Goal: Task Accomplishment & Management: Manage account settings

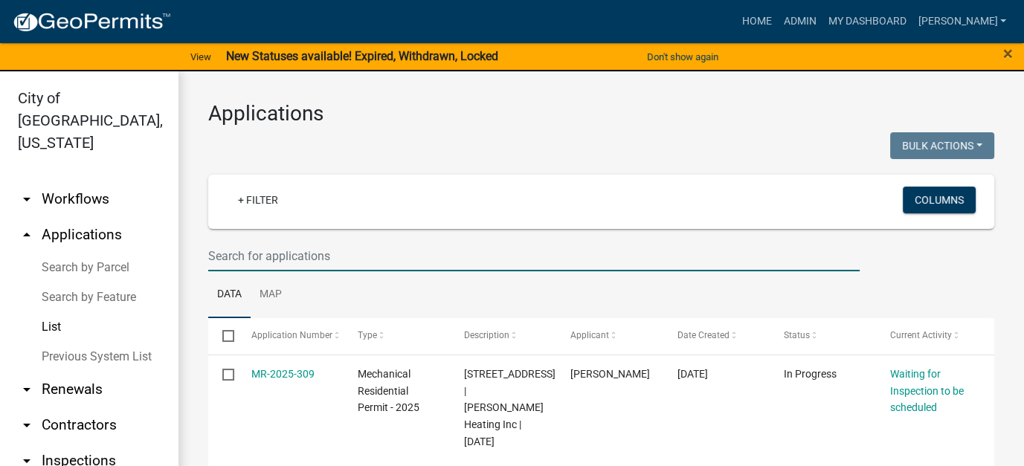
click at [389, 248] on input "text" at bounding box center [533, 256] width 651 height 30
type input "[PERSON_NAME]"
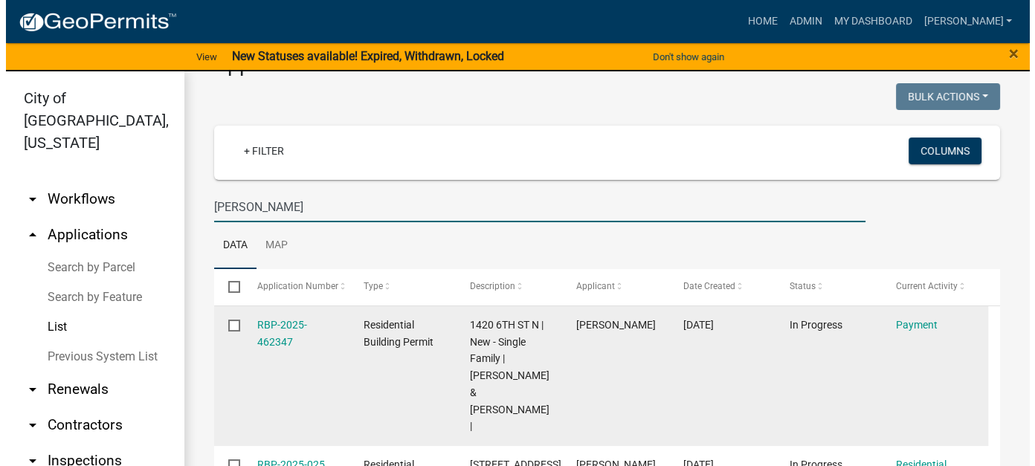
scroll to position [74, 0]
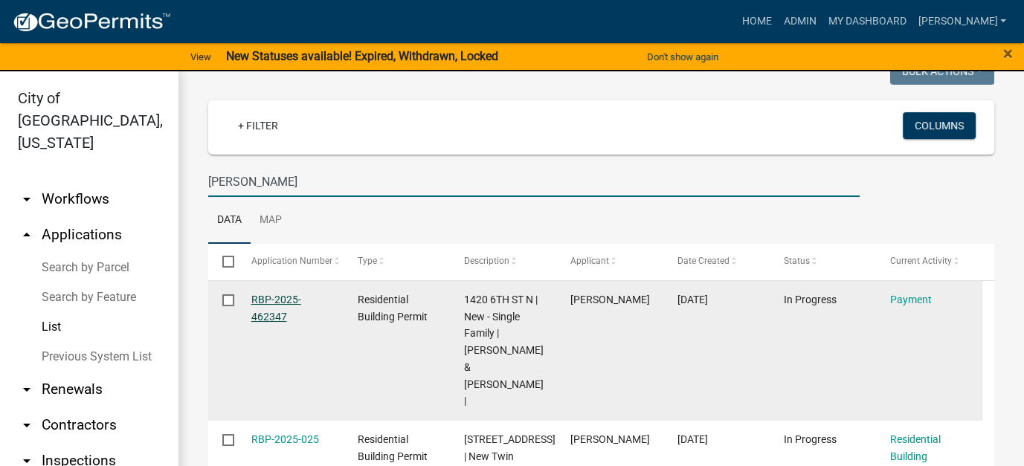
click at [271, 314] on link "RBP-2025-462347" at bounding box center [276, 308] width 50 height 29
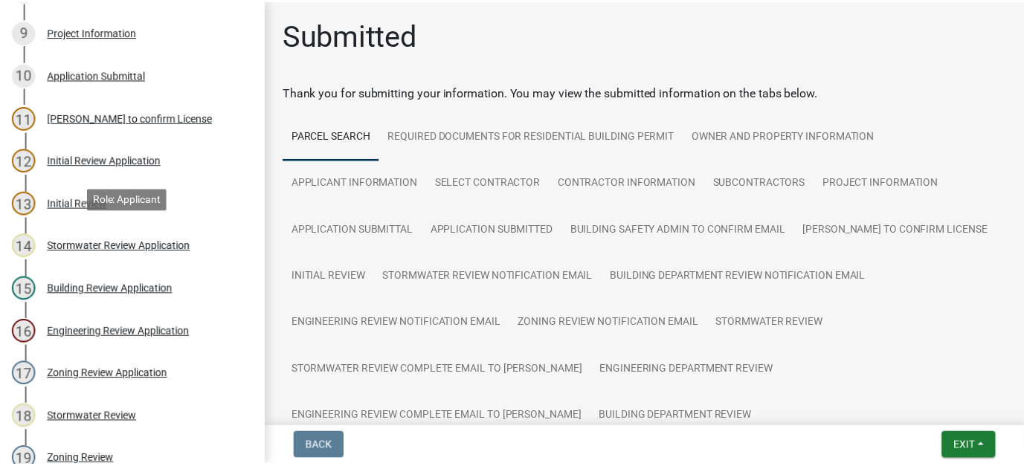
scroll to position [1419, 0]
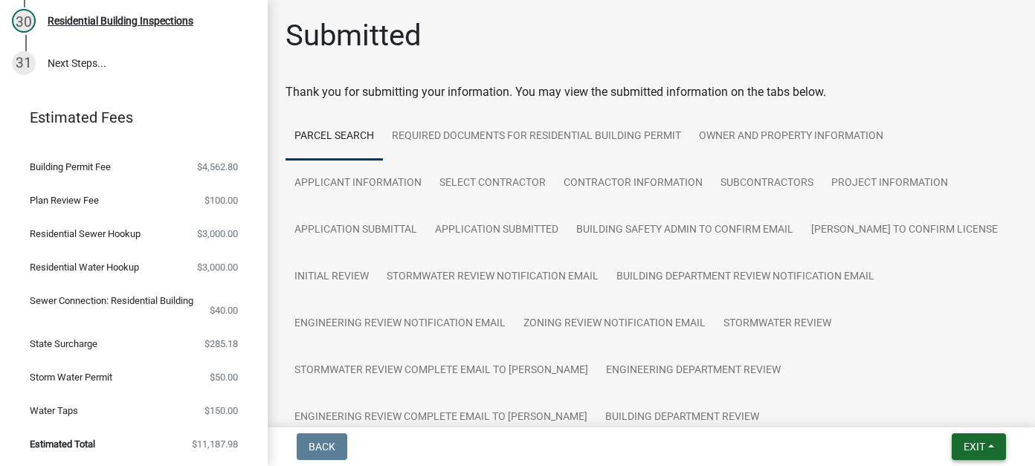
click at [963, 442] on span "Exit" at bounding box center [974, 447] width 22 height 12
click at [947, 420] on button "Save & Exit" at bounding box center [946, 408] width 119 height 36
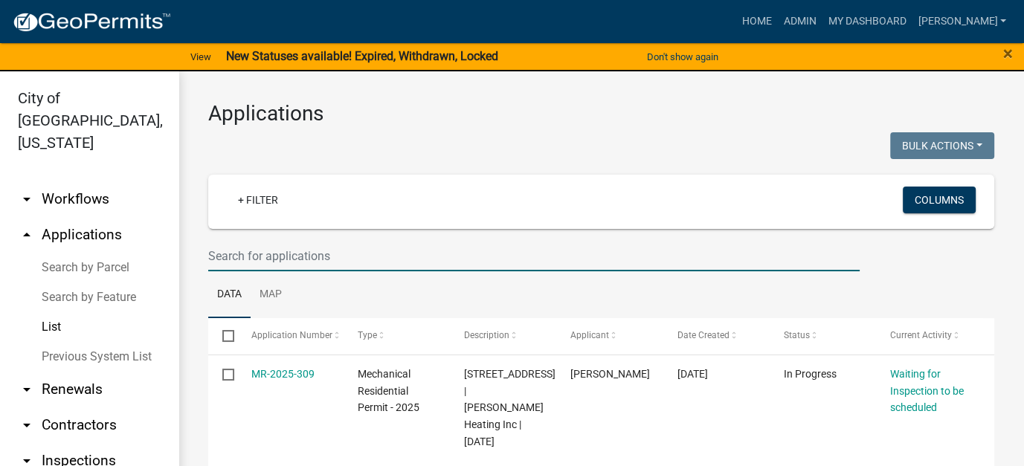
click at [296, 259] on input "text" at bounding box center [533, 256] width 651 height 30
type input "[PERSON_NAME]"
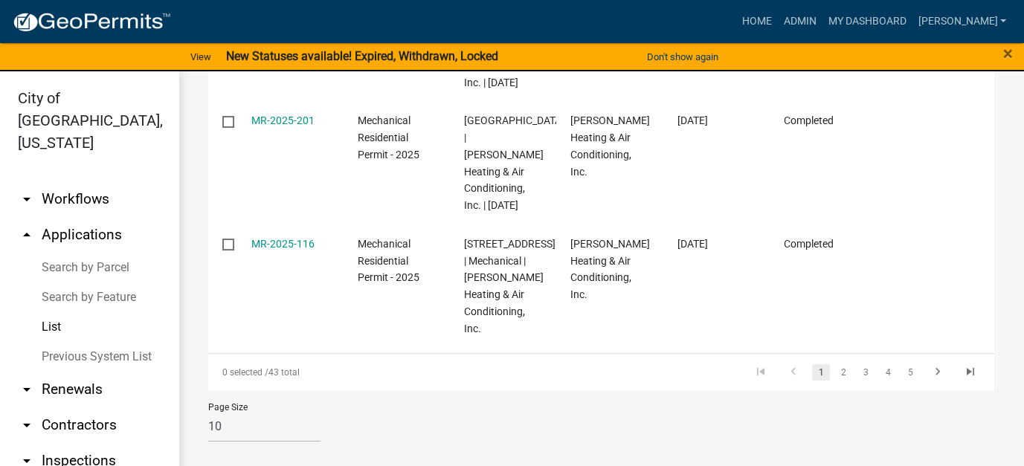
scroll to position [1267, 0]
click at [838, 372] on link "2" at bounding box center [843, 372] width 18 height 16
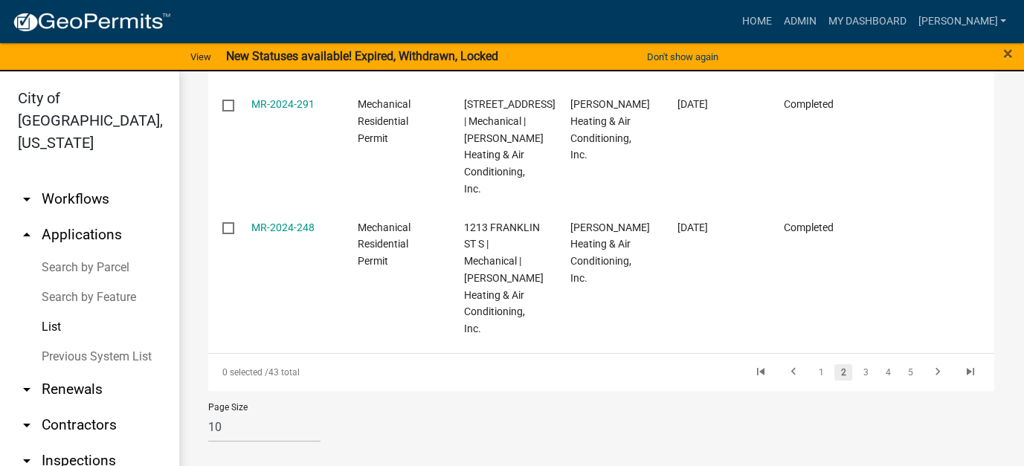
scroll to position [1132, 0]
click at [861, 378] on link "3" at bounding box center [865, 372] width 18 height 16
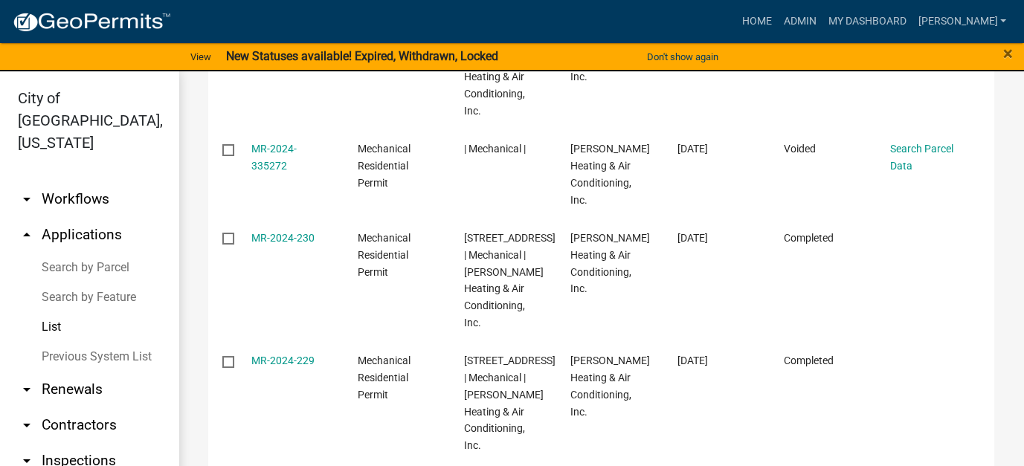
scroll to position [51, 0]
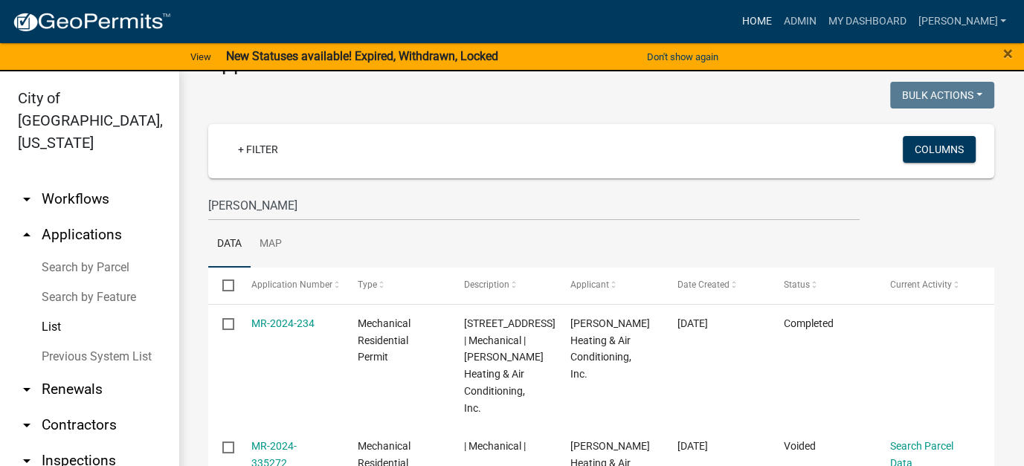
click at [777, 19] on link "Home" at bounding box center [756, 21] width 42 height 28
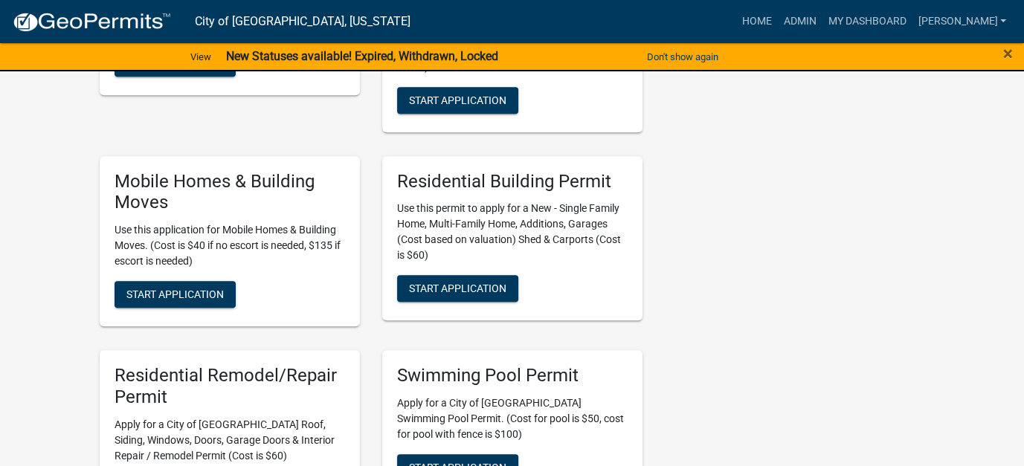
scroll to position [743, 0]
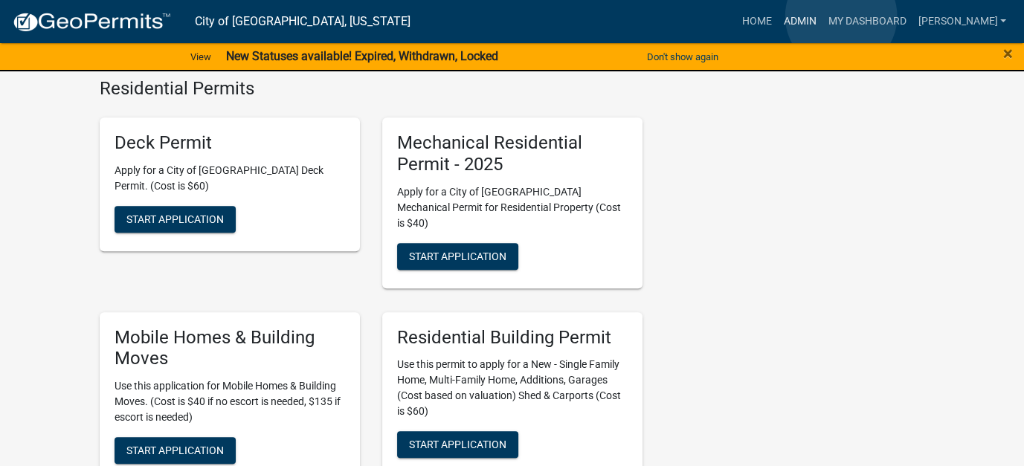
click at [821, 16] on link "Admin" at bounding box center [799, 21] width 45 height 28
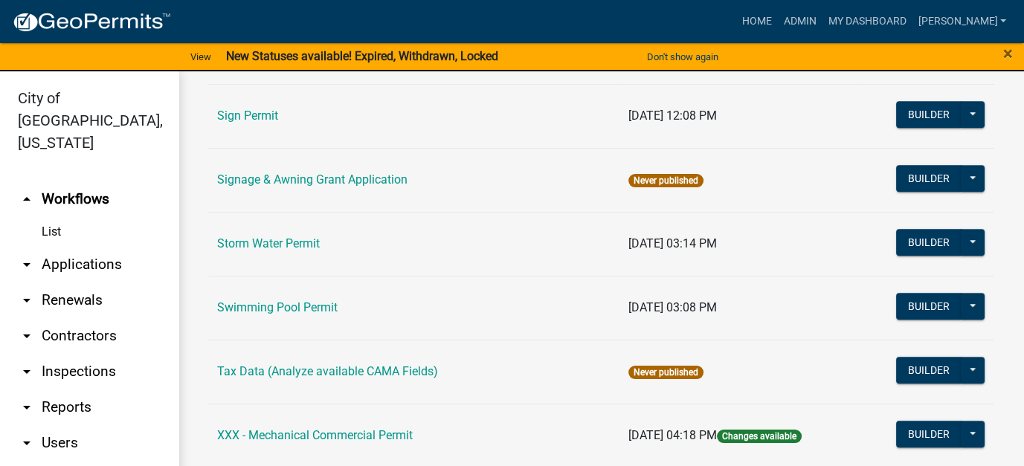
scroll to position [1264, 0]
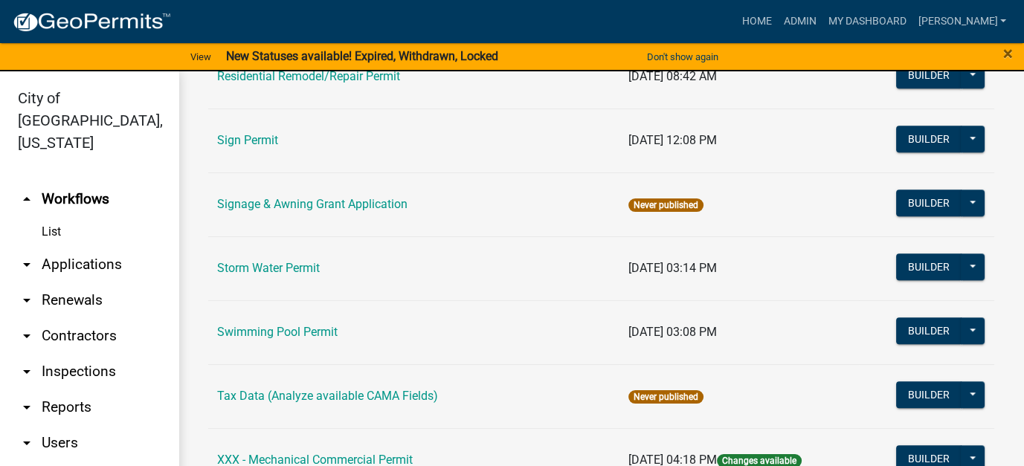
click at [72, 247] on link "arrow_drop_down Applications" at bounding box center [89, 265] width 178 height 36
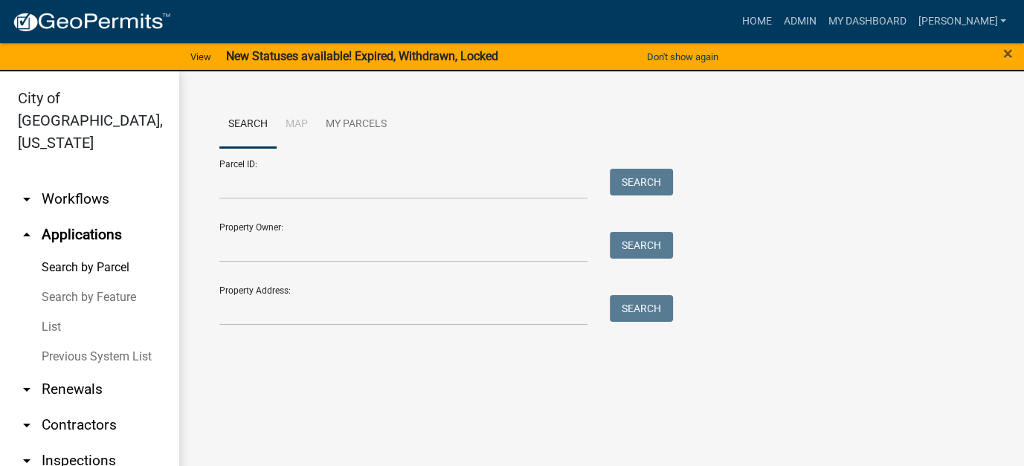
click at [56, 312] on link "List" at bounding box center [89, 327] width 178 height 30
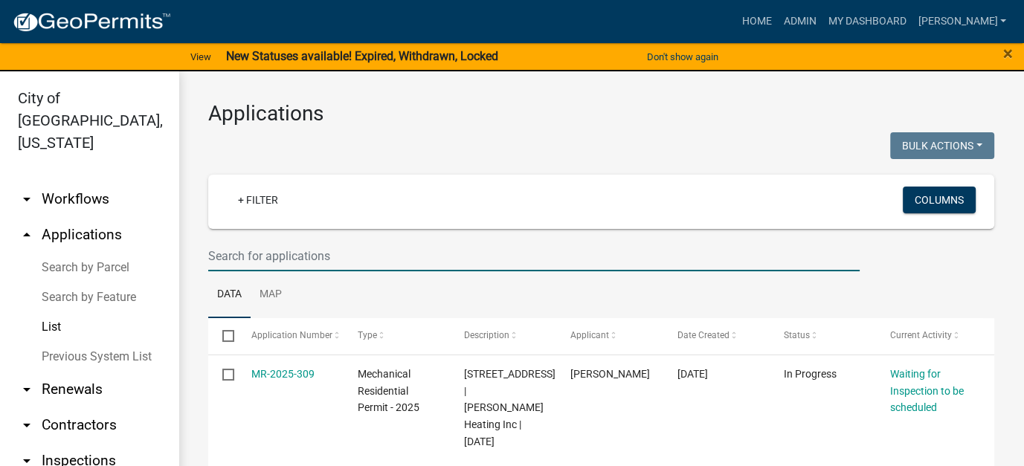
click at [318, 250] on input "text" at bounding box center [533, 256] width 651 height 30
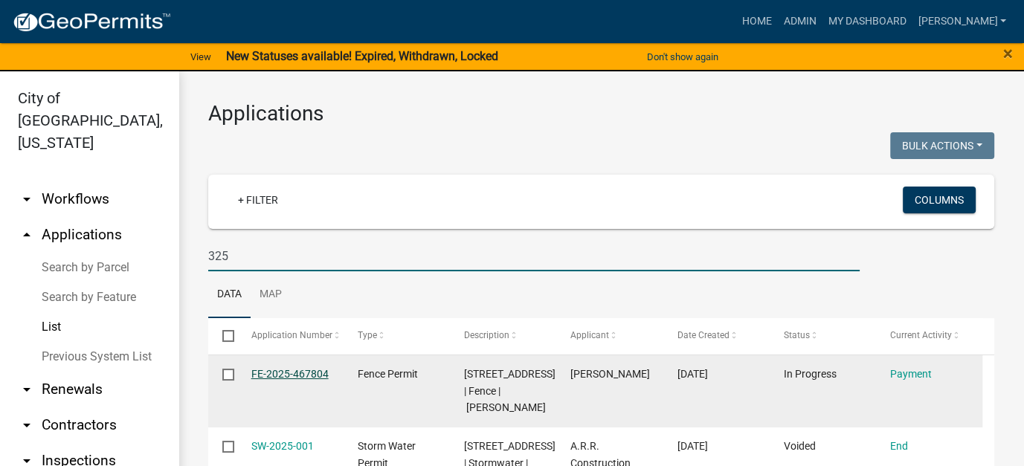
type input "325"
click at [308, 375] on link "FE-2025-467804" at bounding box center [289, 374] width 77 height 12
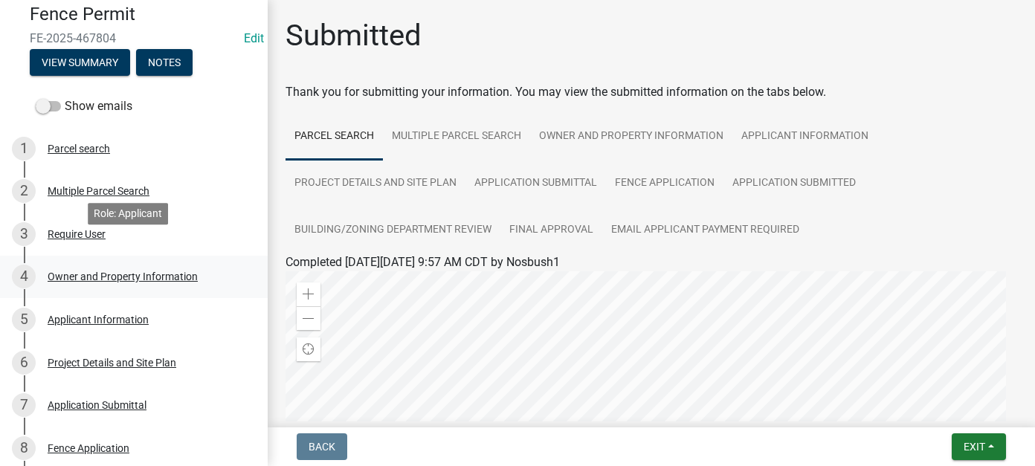
scroll to position [74, 0]
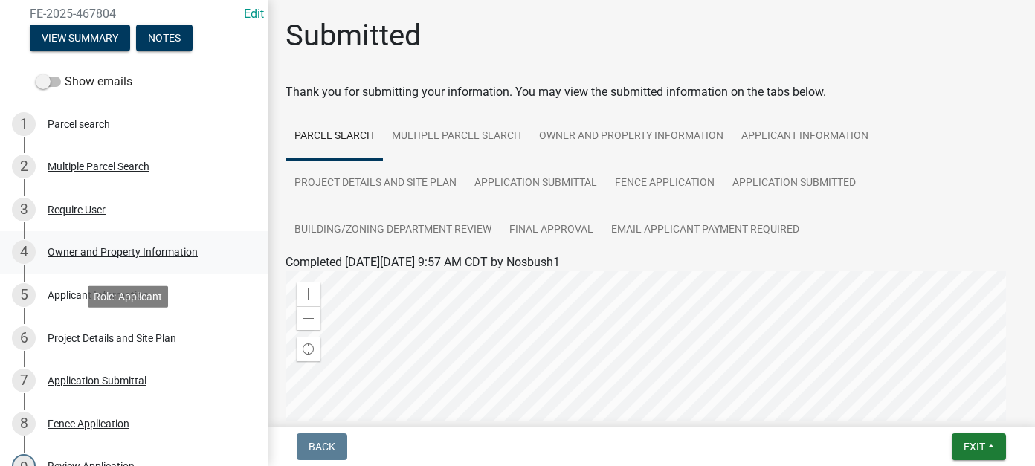
click at [149, 343] on div "Project Details and Site Plan" at bounding box center [112, 338] width 129 height 10
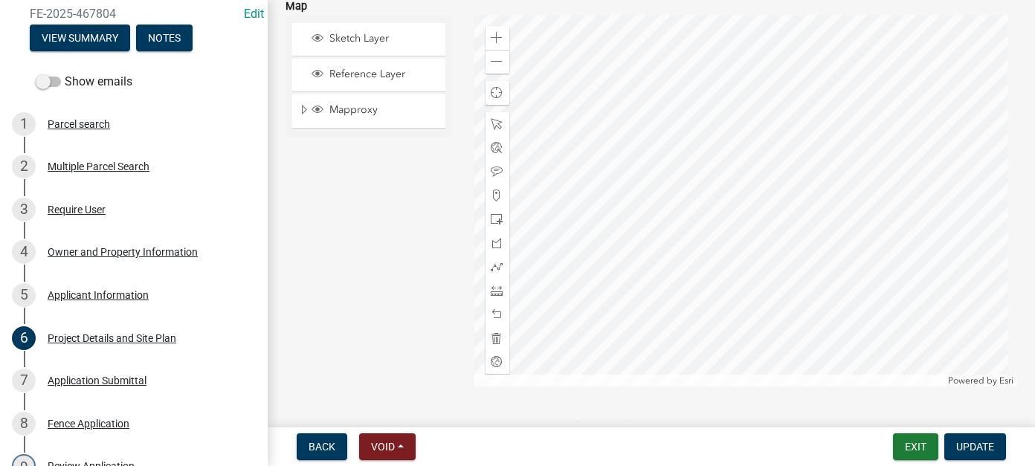
scroll to position [1561, 0]
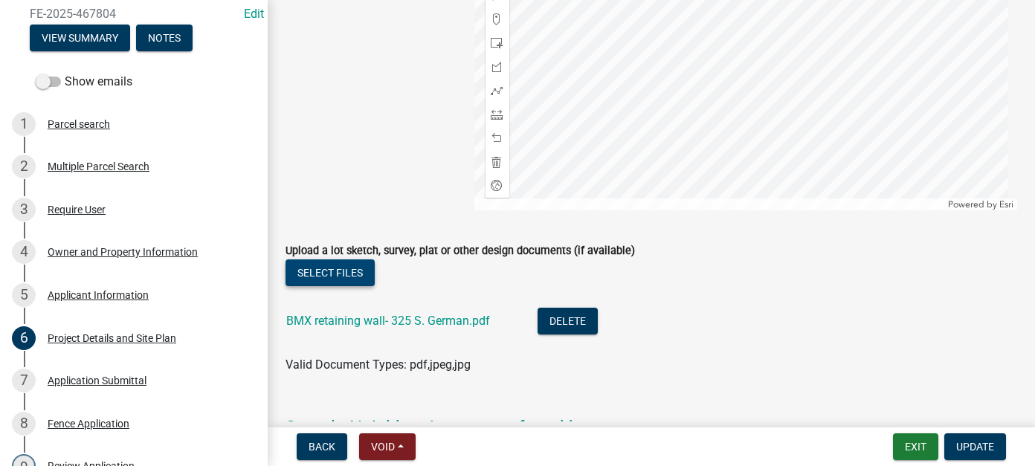
click at [303, 277] on button "Select files" at bounding box center [329, 272] width 89 height 27
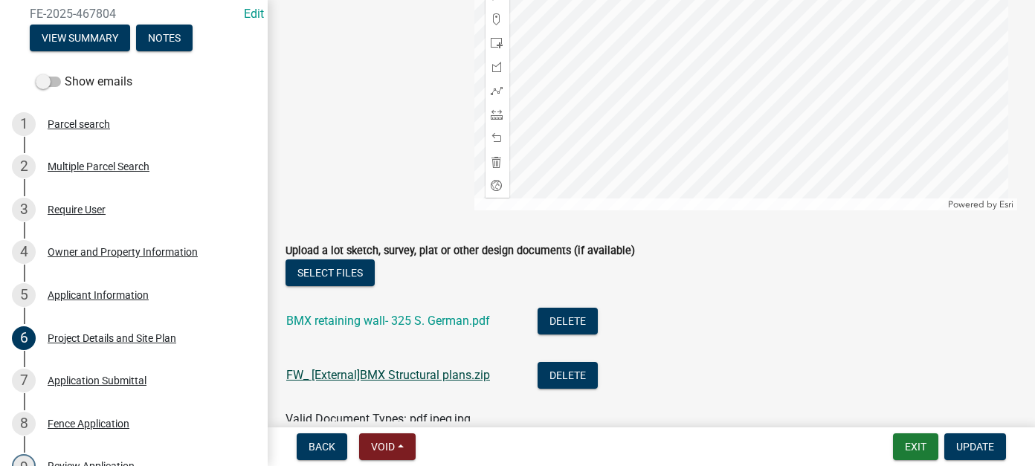
click at [447, 378] on aBMX_Structural_plans_e16fb38e-5c0f-4728-88f5-b7408cf44980 "FW_ [External]BMX Structural plans.zip" at bounding box center [388, 375] width 204 height 14
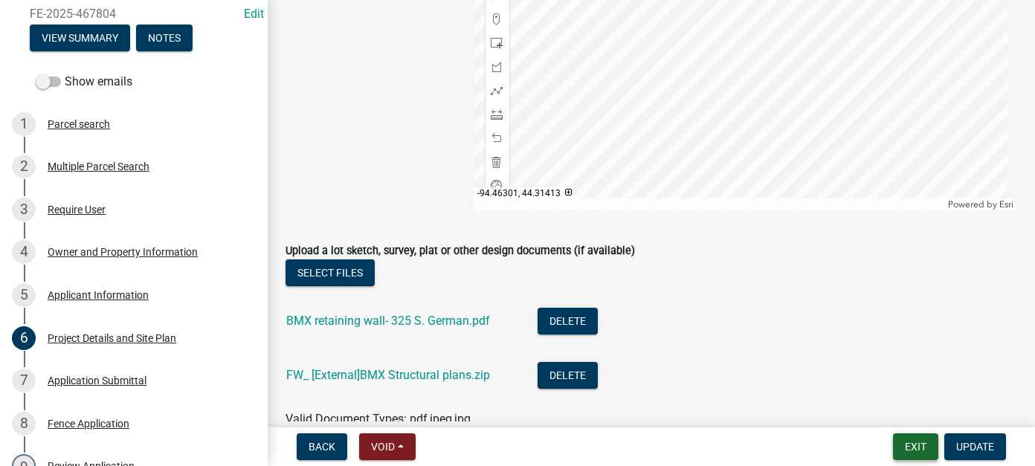
click at [903, 454] on button "Exit" at bounding box center [915, 446] width 45 height 27
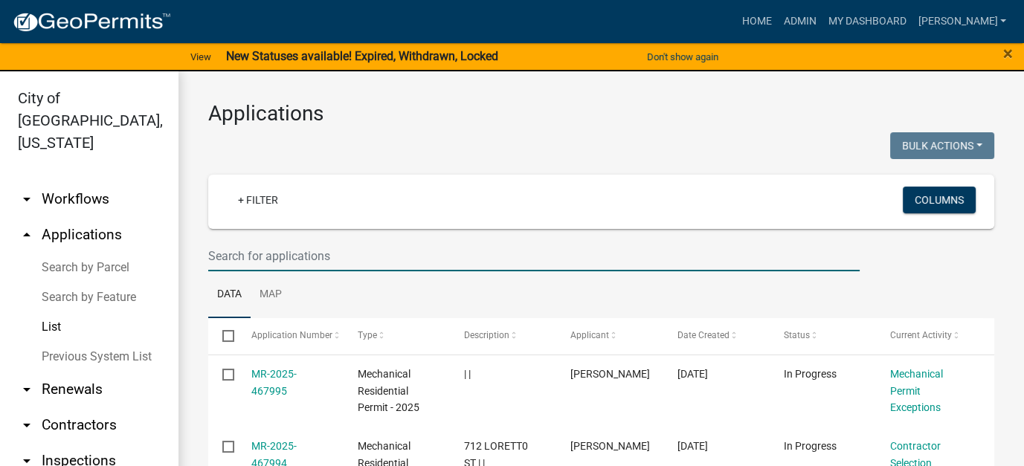
click at [348, 264] on input "text" at bounding box center [533, 256] width 651 height 30
type input "49 wood"
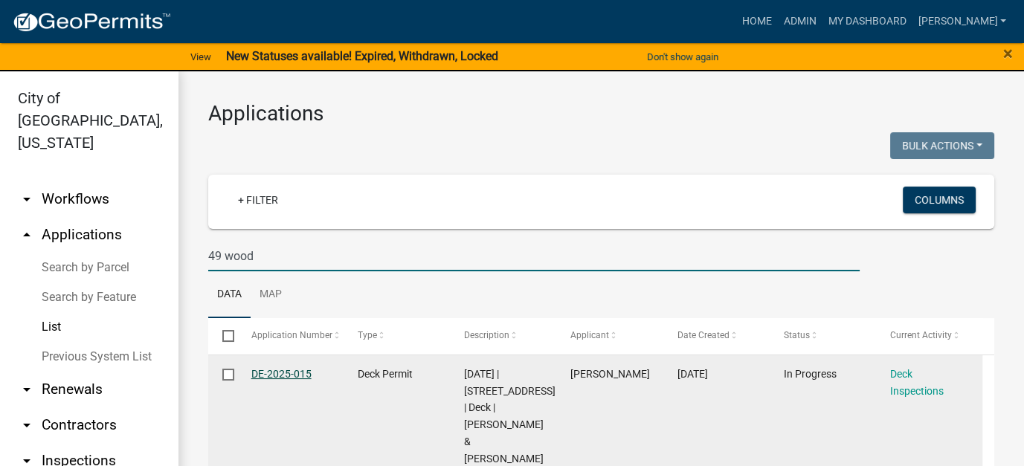
click at [287, 373] on link "DE-2025-015" at bounding box center [281, 374] width 60 height 12
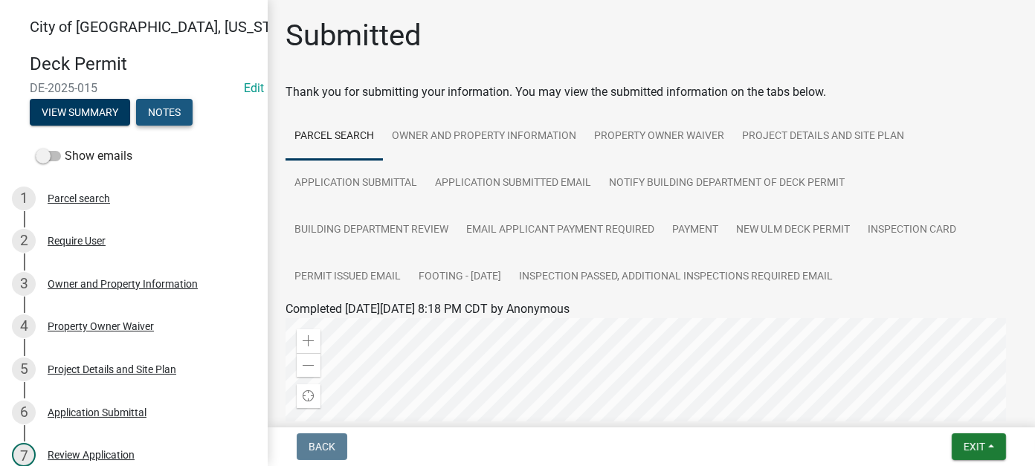
click at [169, 106] on button "Notes" at bounding box center [164, 112] width 56 height 27
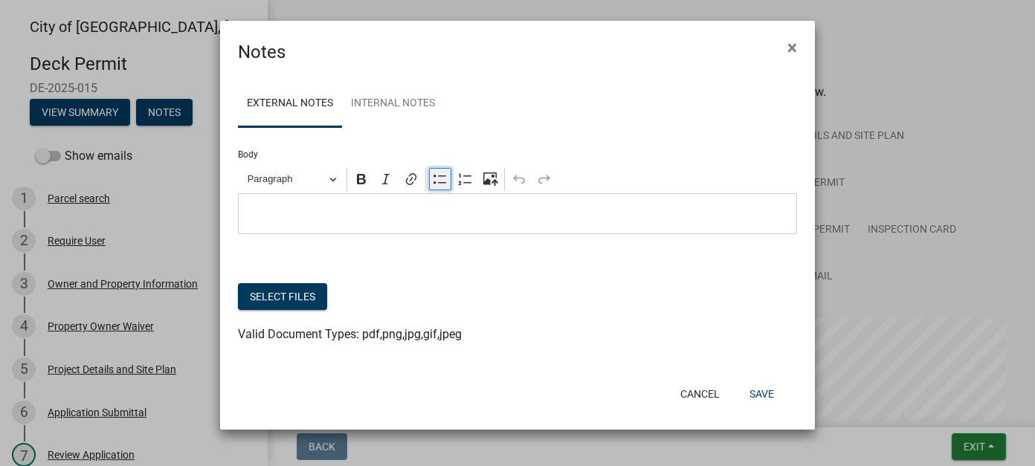
click at [436, 178] on icon "Editor toolbar" at bounding box center [440, 179] width 15 height 15
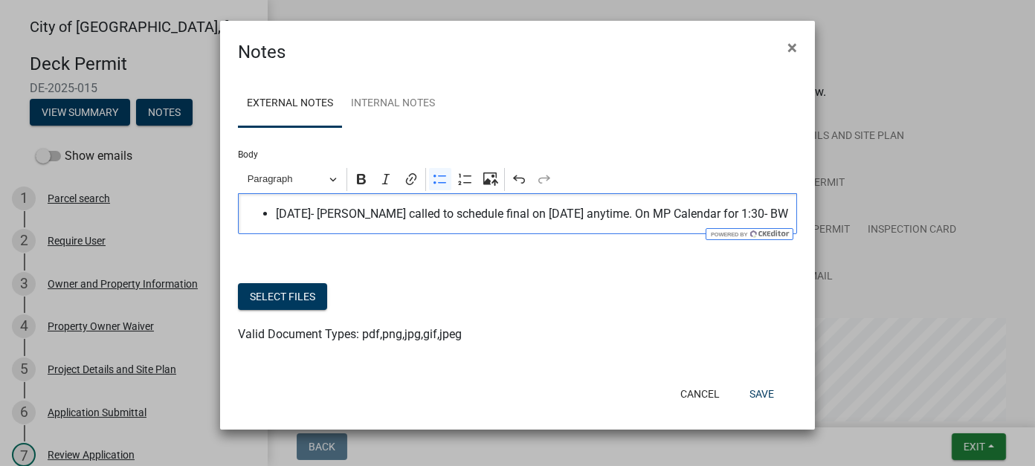
click at [392, 216] on span "[DATE]- [PERSON_NAME] called to schedule final on [DATE] anytime. On MP Calenda…" at bounding box center [533, 214] width 514 height 18
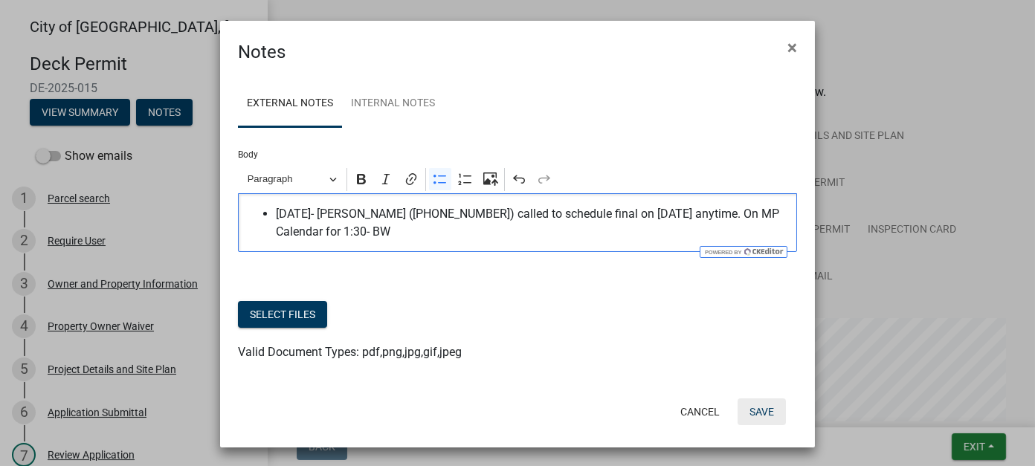
click at [757, 414] on button "Save" at bounding box center [761, 411] width 48 height 27
